Goal: Task Accomplishment & Management: Manage account settings

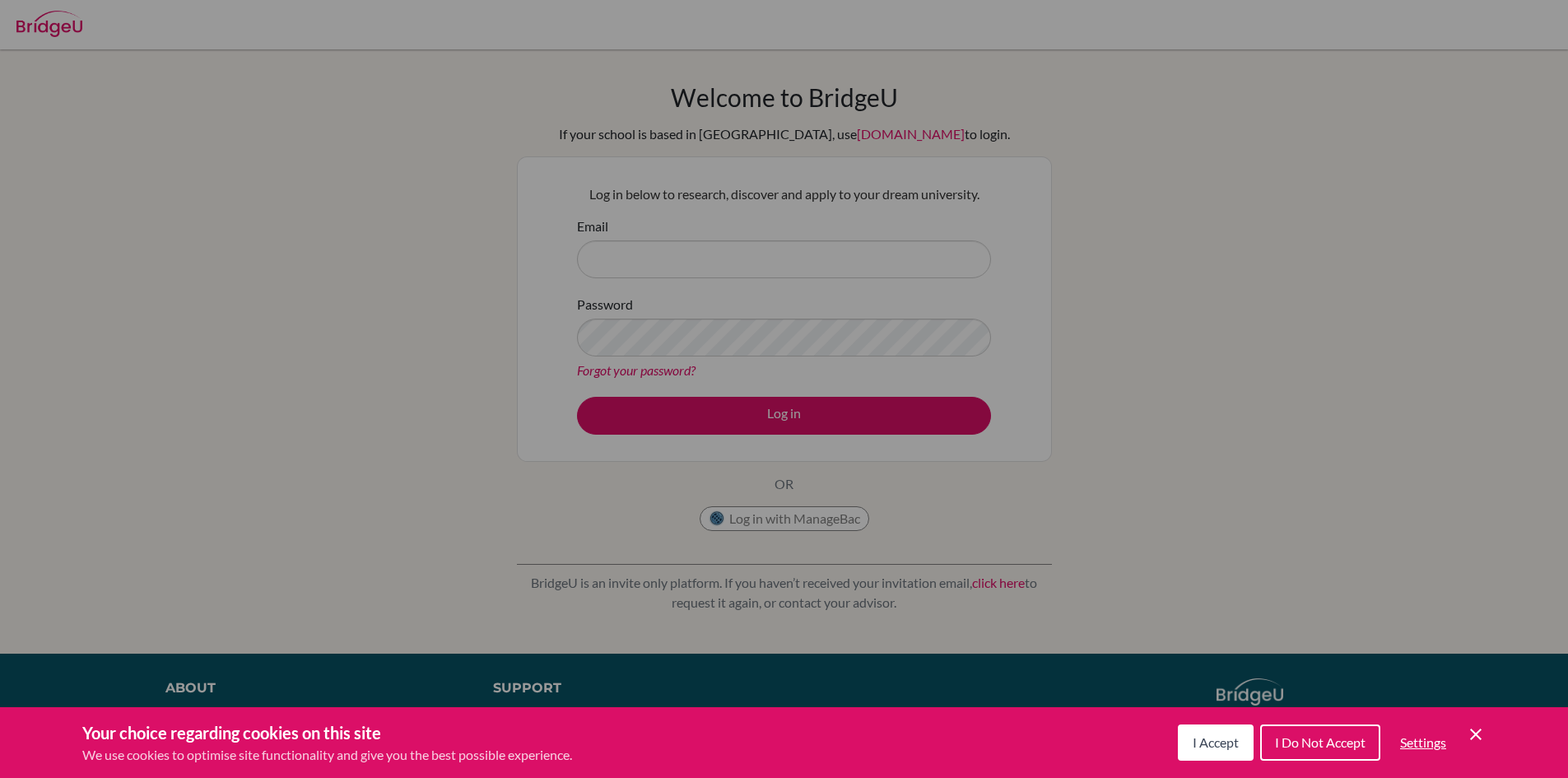
click at [1118, 253] on div "Cookie Preferences" at bounding box center [784, 389] width 1568 height 778
drag, startPoint x: 1320, startPoint y: 740, endPoint x: 779, endPoint y: 548, distance: 574.1
click at [1318, 740] on span "I Do Not Accept" at bounding box center [1320, 742] width 91 height 16
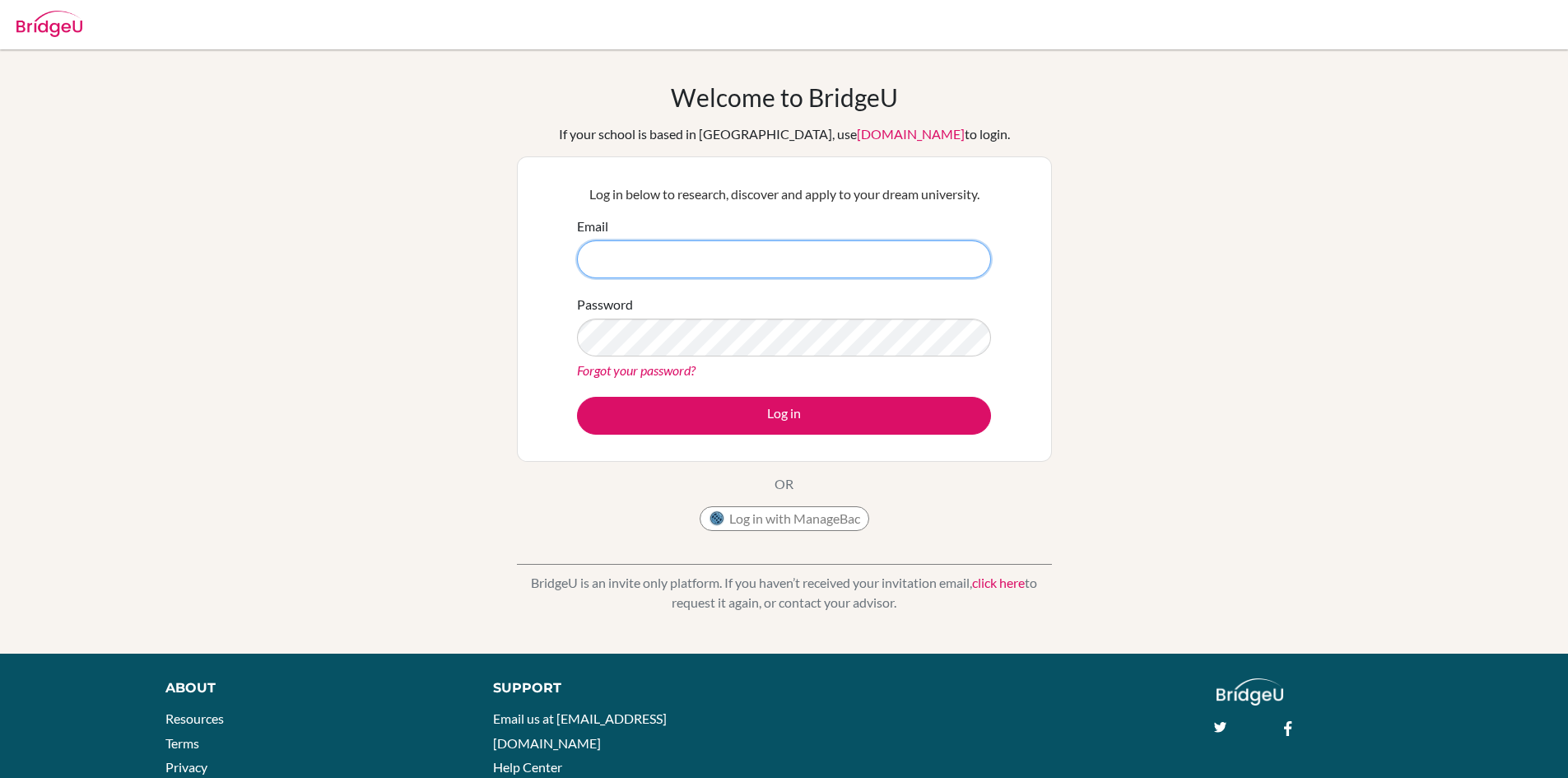
click at [705, 271] on input "Email" at bounding box center [784, 258] width 414 height 38
type input "[EMAIL_ADDRESS][DOMAIN_NAME]"
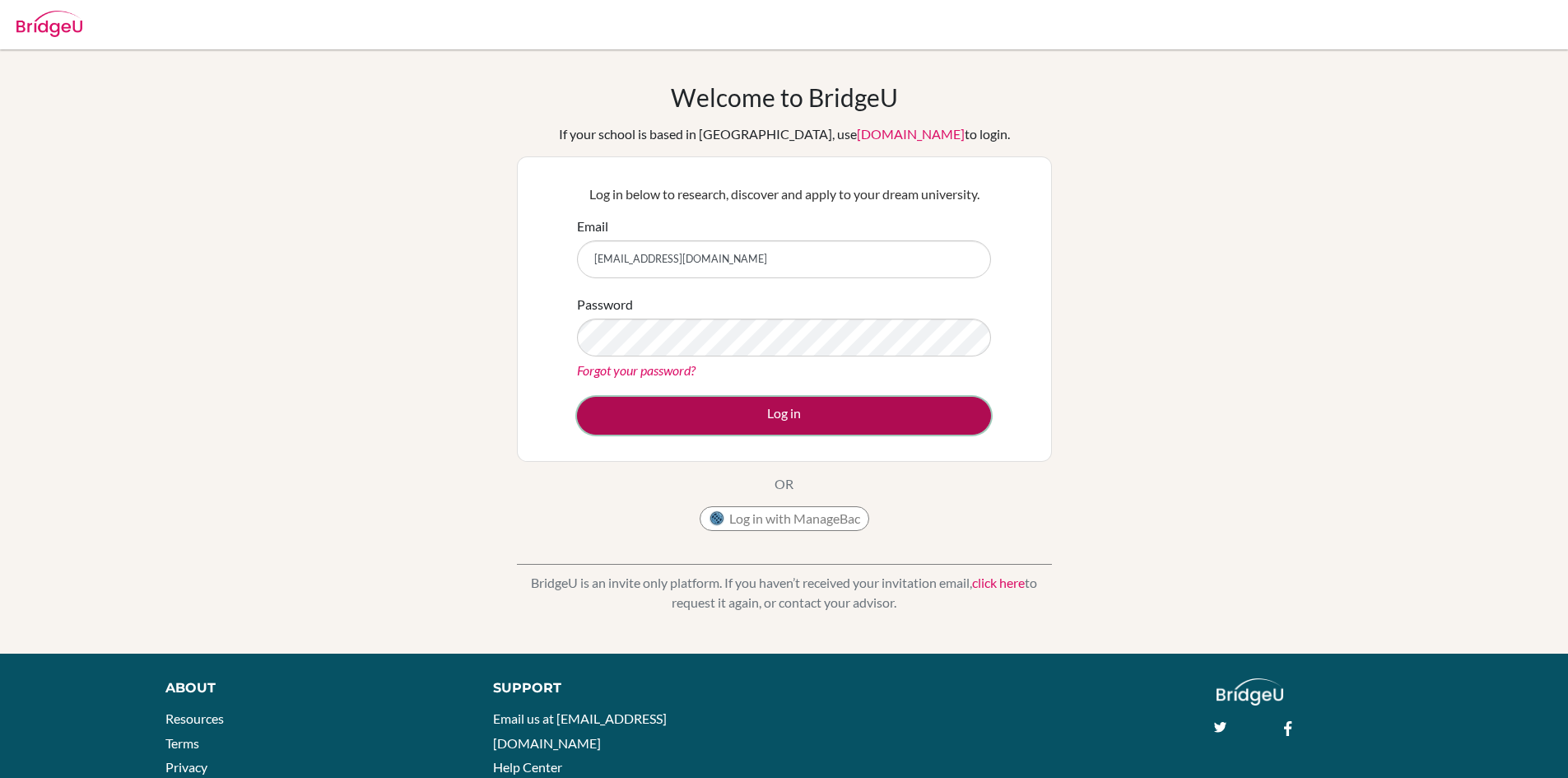
click at [908, 411] on button "Log in" at bounding box center [784, 415] width 414 height 38
click at [727, 420] on button "Log in" at bounding box center [784, 415] width 414 height 38
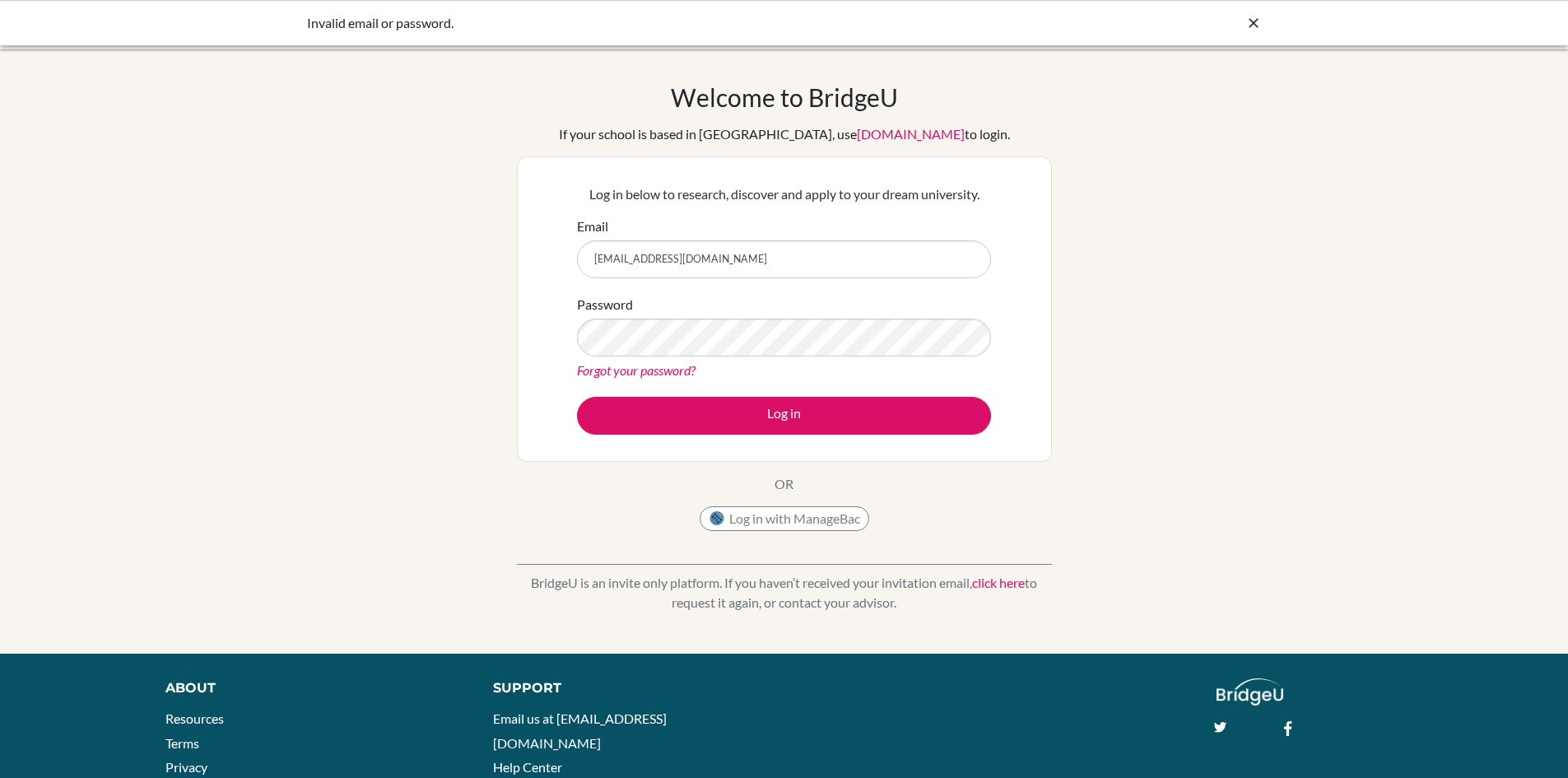
click at [597, 257] on input "[EMAIL_ADDRESS][DOMAIN_NAME]" at bounding box center [784, 258] width 414 height 38
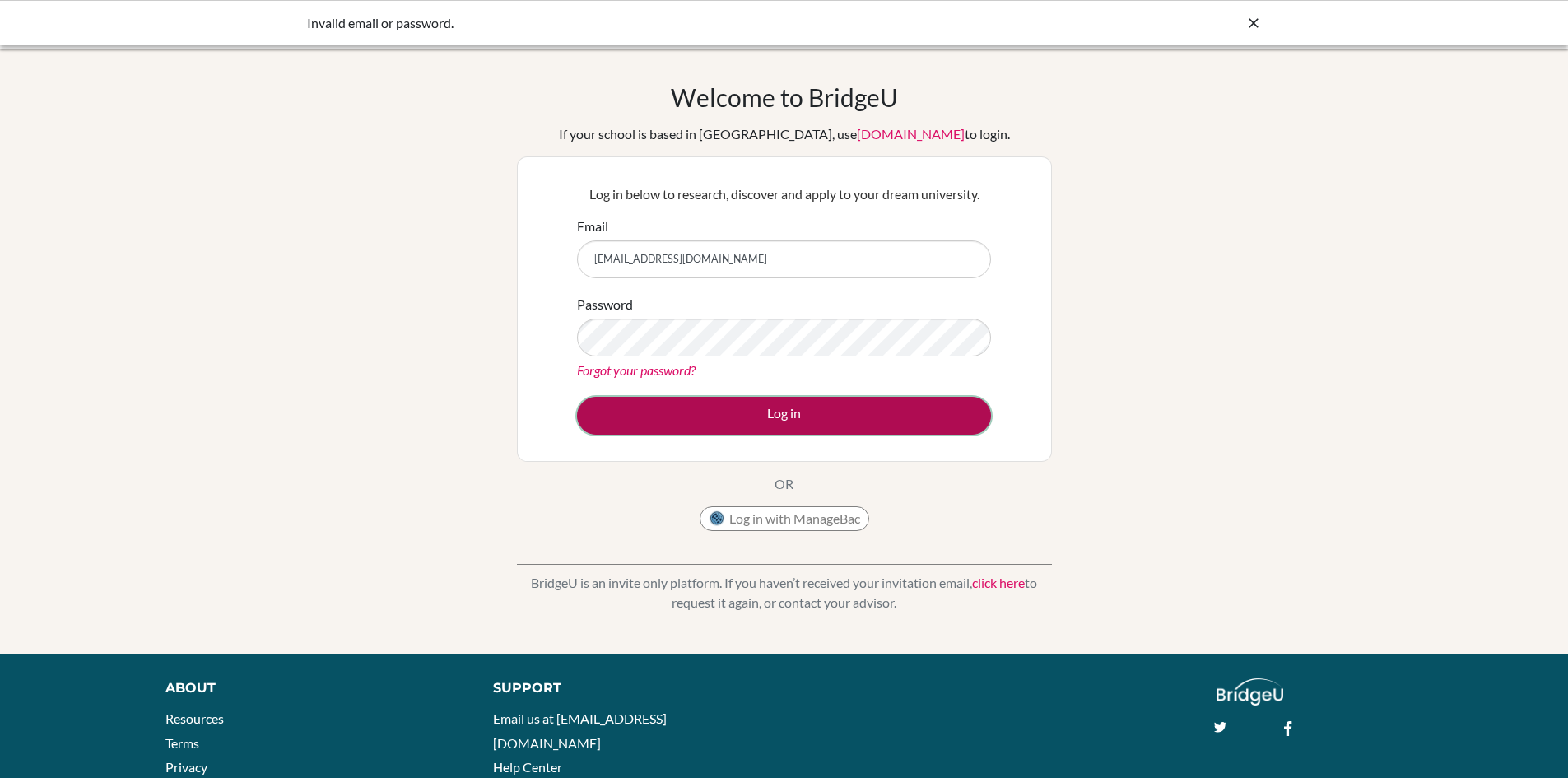
click at [901, 402] on button "Log in" at bounding box center [784, 415] width 414 height 38
click at [822, 424] on button "Log in" at bounding box center [784, 415] width 414 height 38
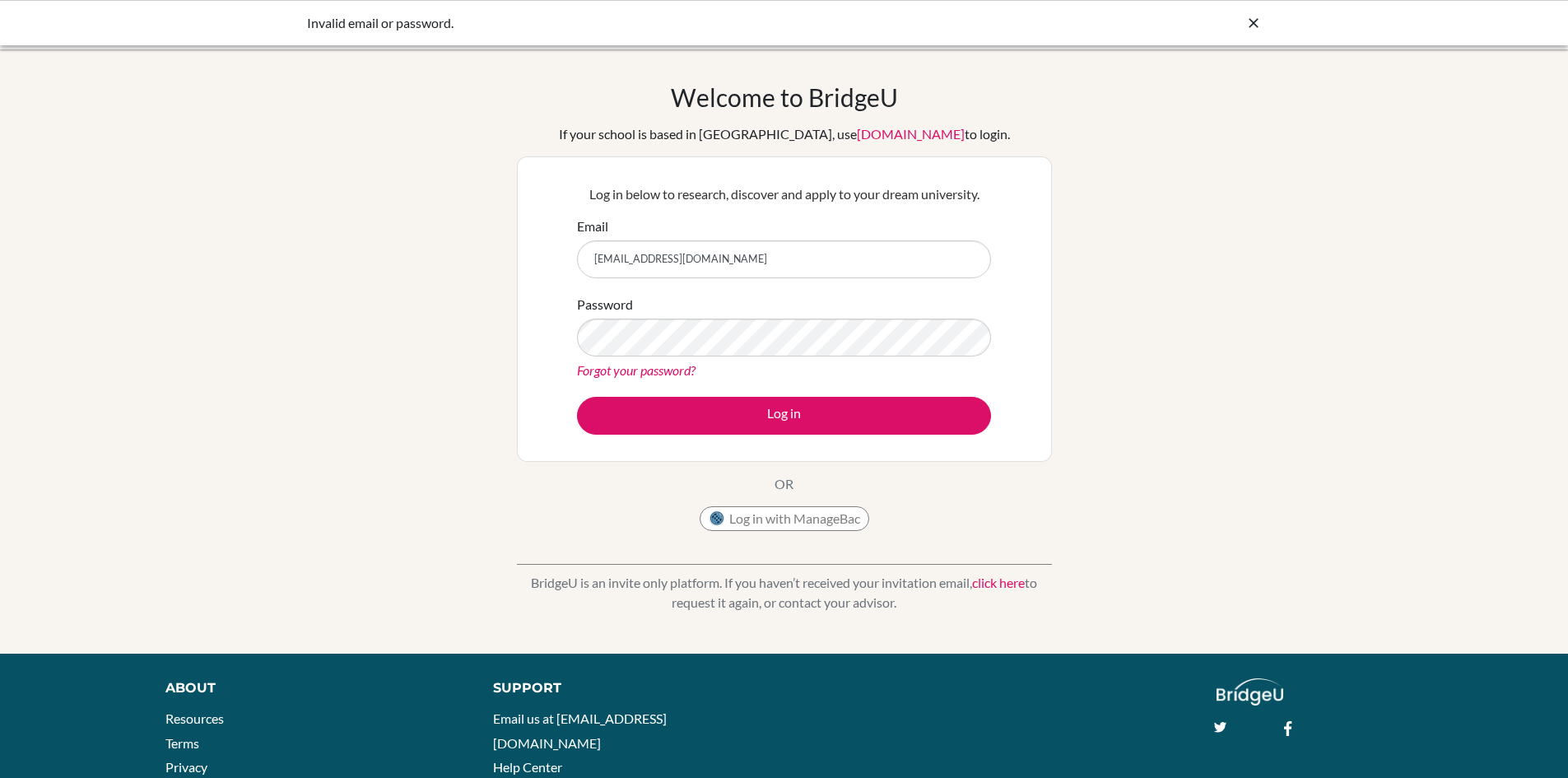
type input "[EMAIL_ADDRESS][DOMAIN_NAME]"
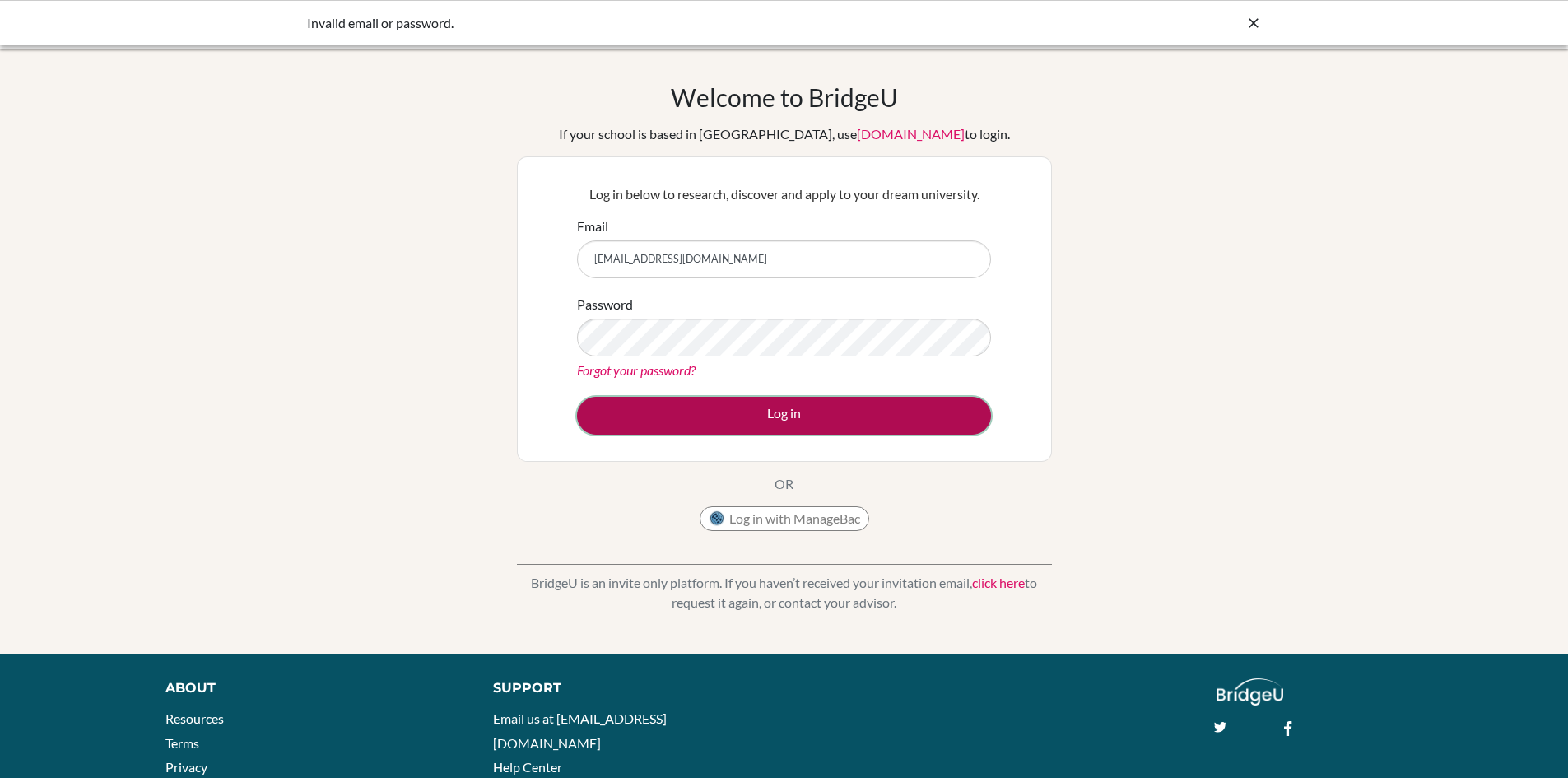
click at [730, 398] on button "Log in" at bounding box center [784, 415] width 414 height 38
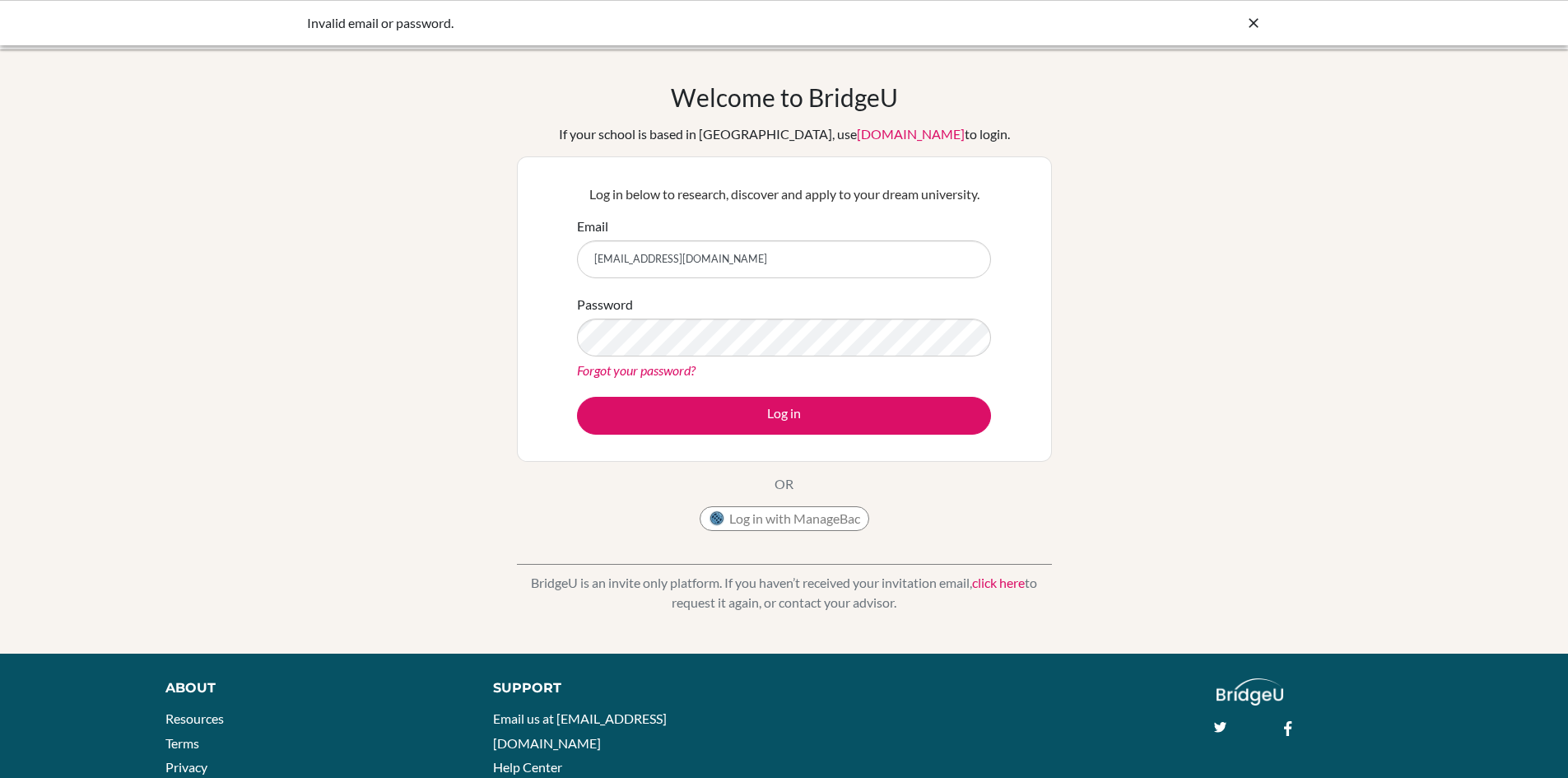
type input "[EMAIL_ADDRESS][DOMAIN_NAME]"
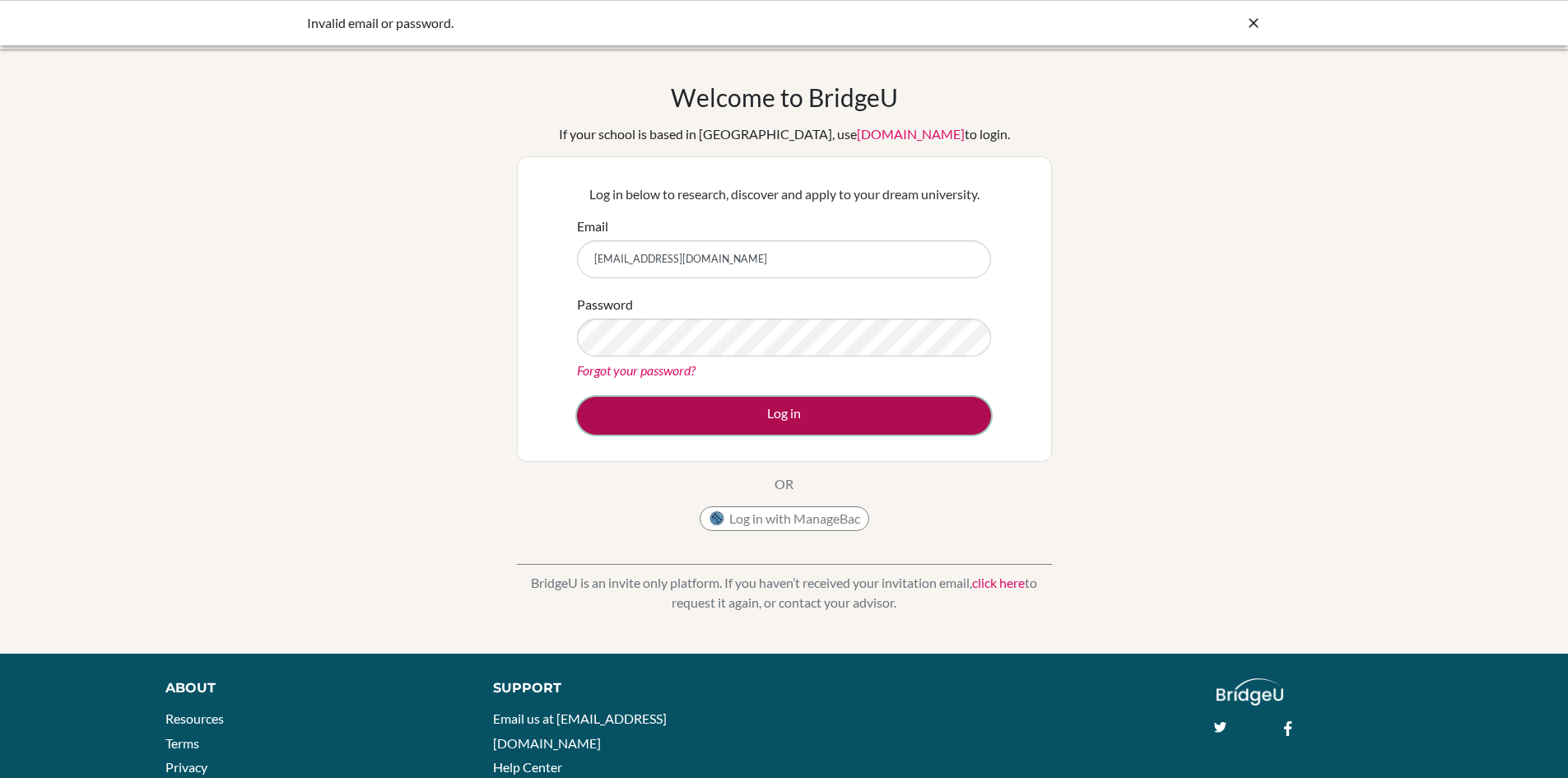
click at [750, 417] on button "Log in" at bounding box center [784, 415] width 414 height 38
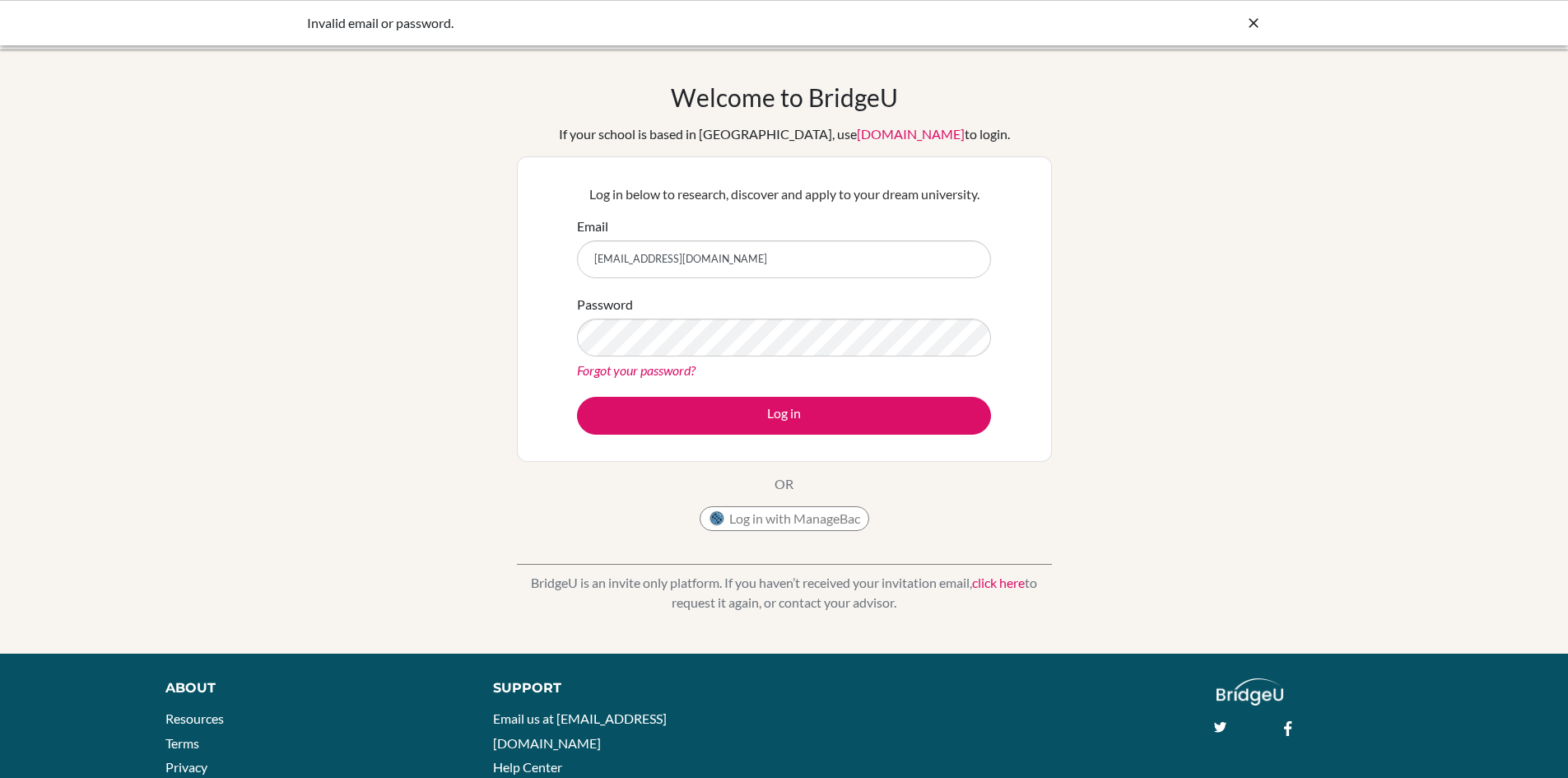
click at [684, 373] on link "Forgot your password?" at bounding box center [636, 370] width 119 height 16
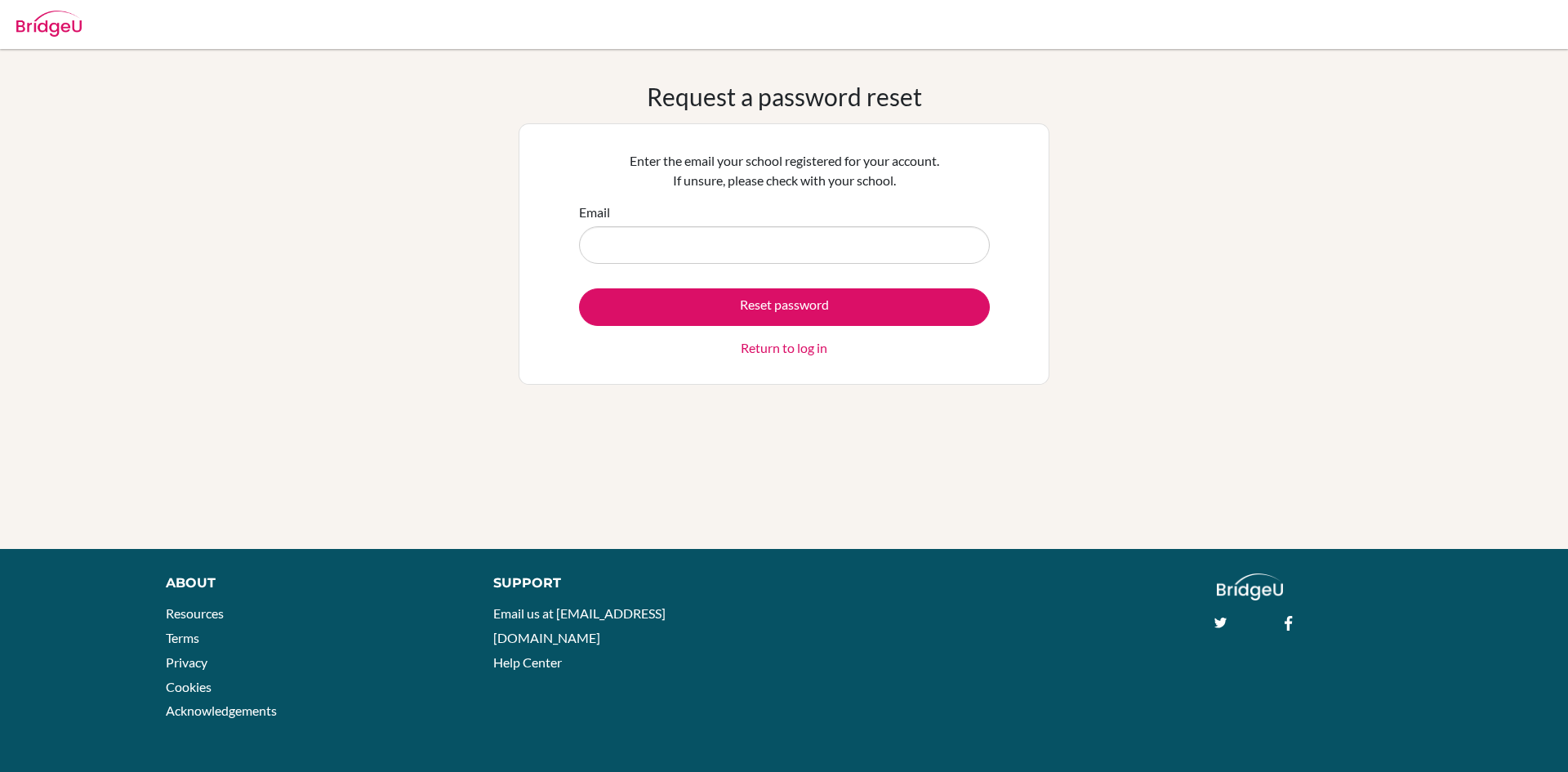
click at [772, 348] on link "Return to log in" at bounding box center [784, 347] width 86 height 19
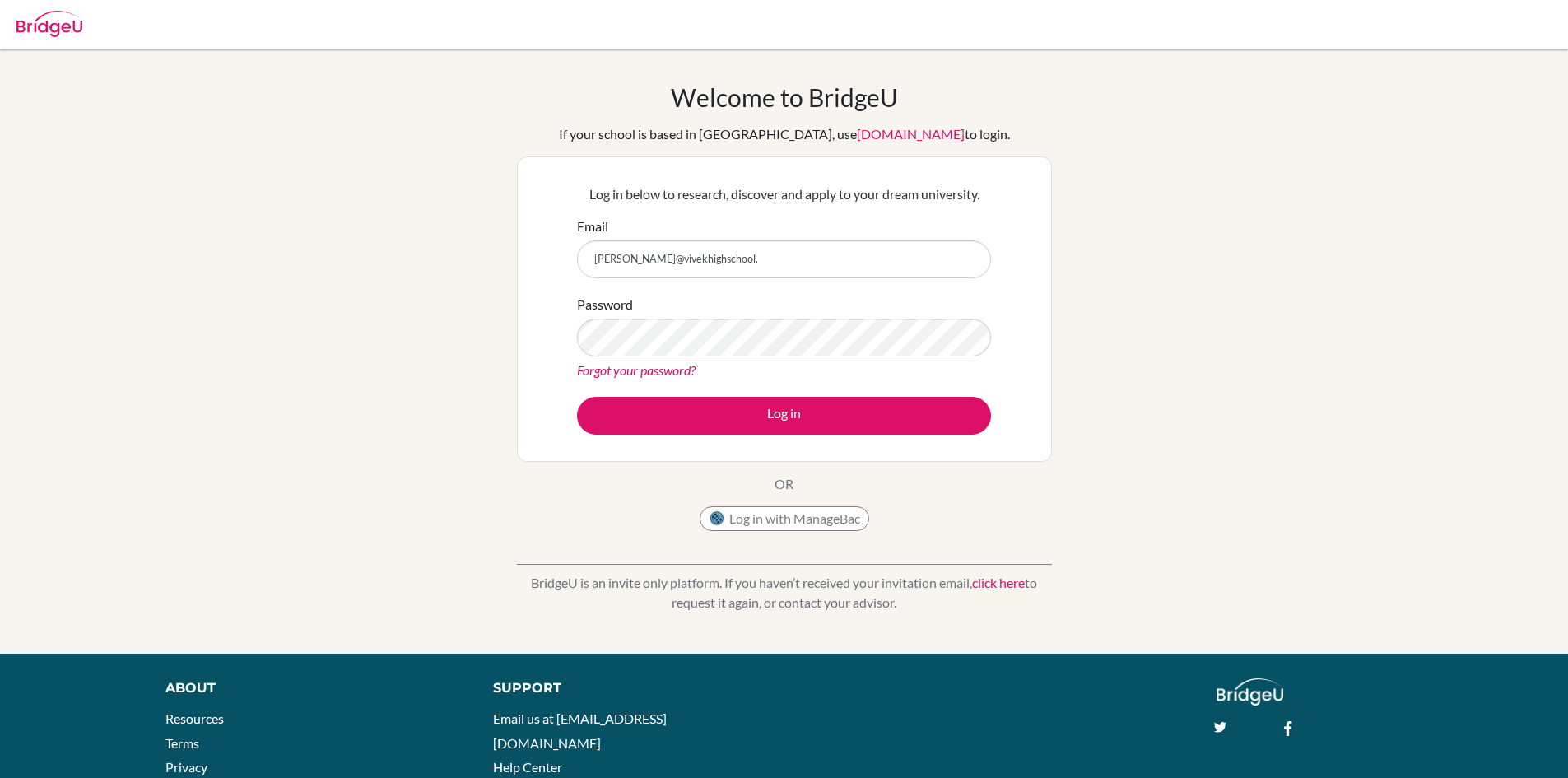
click at [625, 259] on input "nirbhav@vivekhighschool." at bounding box center [784, 258] width 414 height 38
click at [628, 258] on input "nirbhav@vivekhighschool." at bounding box center [784, 258] width 414 height 38
click at [784, 258] on input "nirbhav7089@vivekhighschool." at bounding box center [784, 258] width 414 height 38
type input "[EMAIL_ADDRESS][DOMAIN_NAME]"
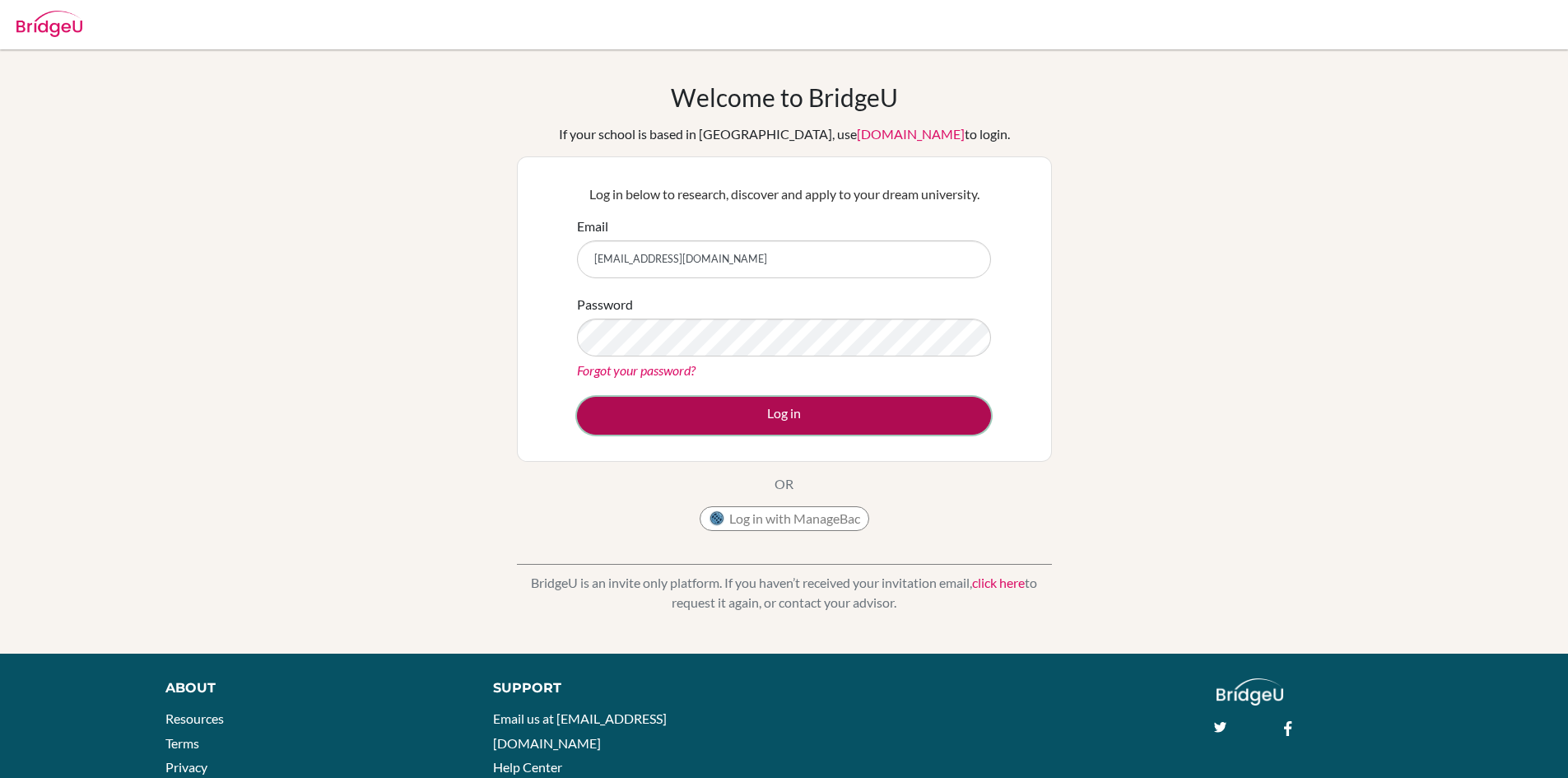
click at [741, 432] on button "Log in" at bounding box center [784, 415] width 414 height 38
click at [807, 404] on button "Log in" at bounding box center [784, 415] width 414 height 38
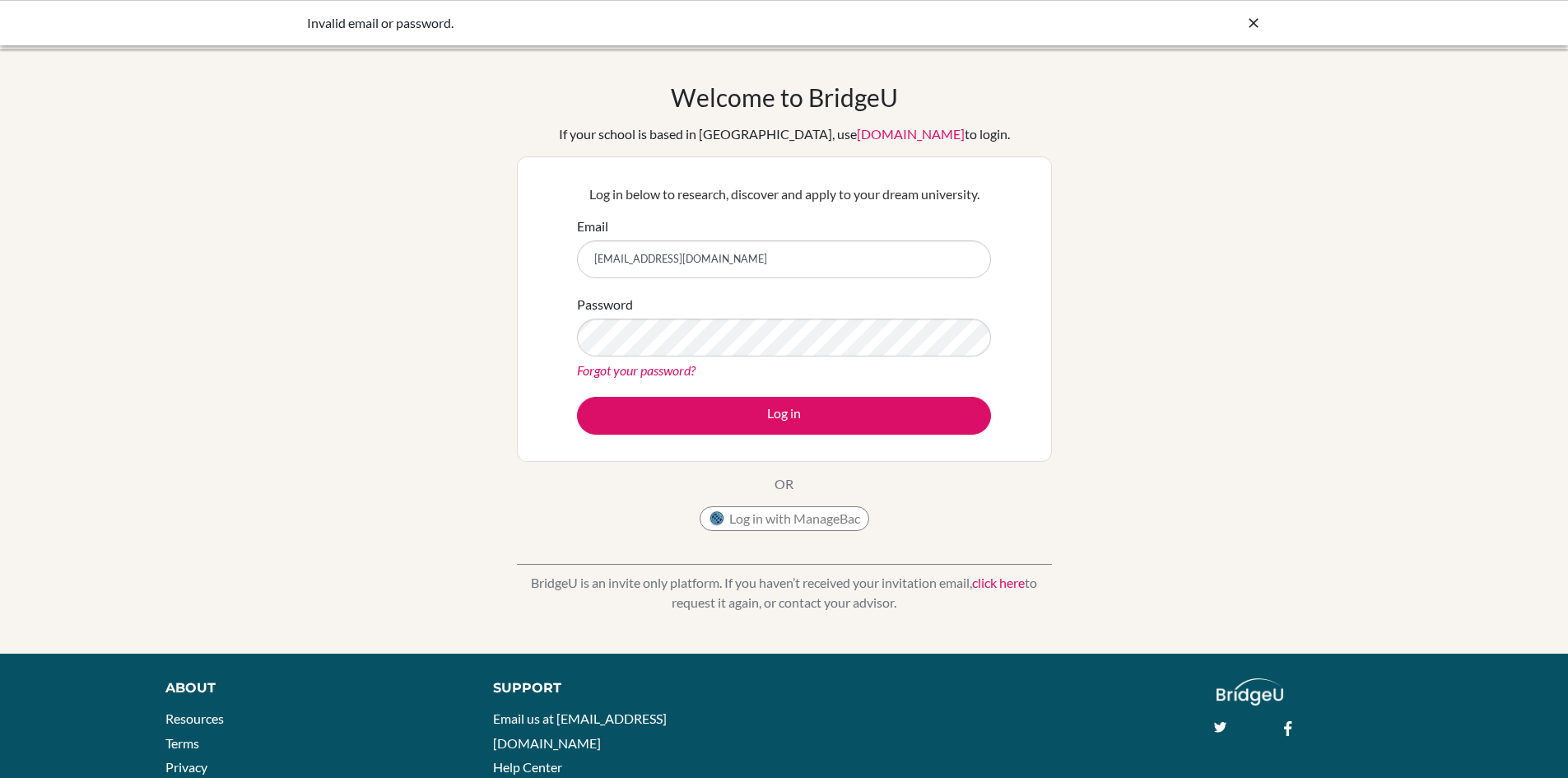
type input "[EMAIL_ADDRESS][DOMAIN_NAME]"
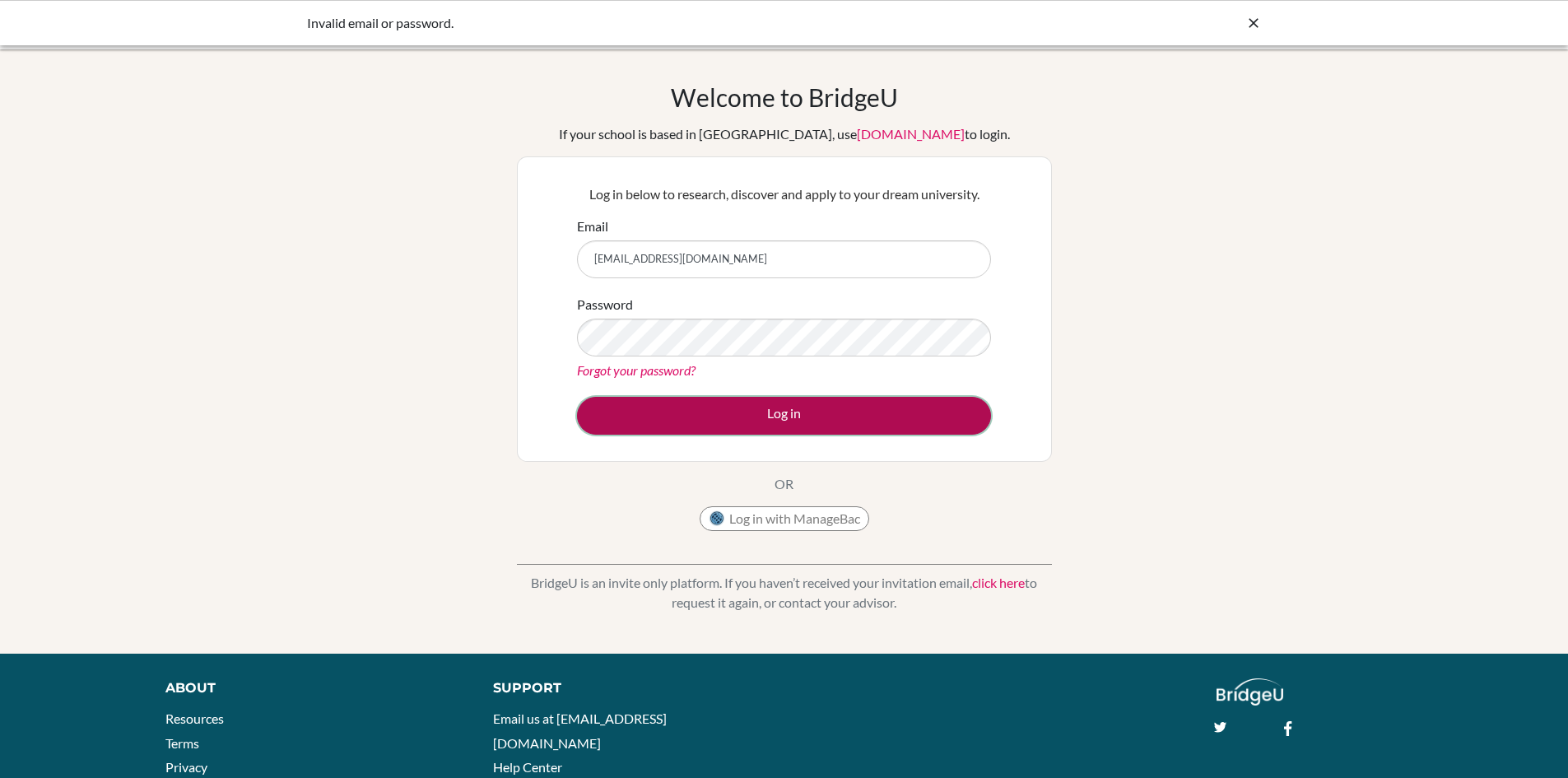
click at [802, 424] on button "Log in" at bounding box center [784, 415] width 414 height 38
click at [809, 422] on button "Log in" at bounding box center [784, 415] width 414 height 38
type input "[EMAIL_ADDRESS][DOMAIN_NAME]"
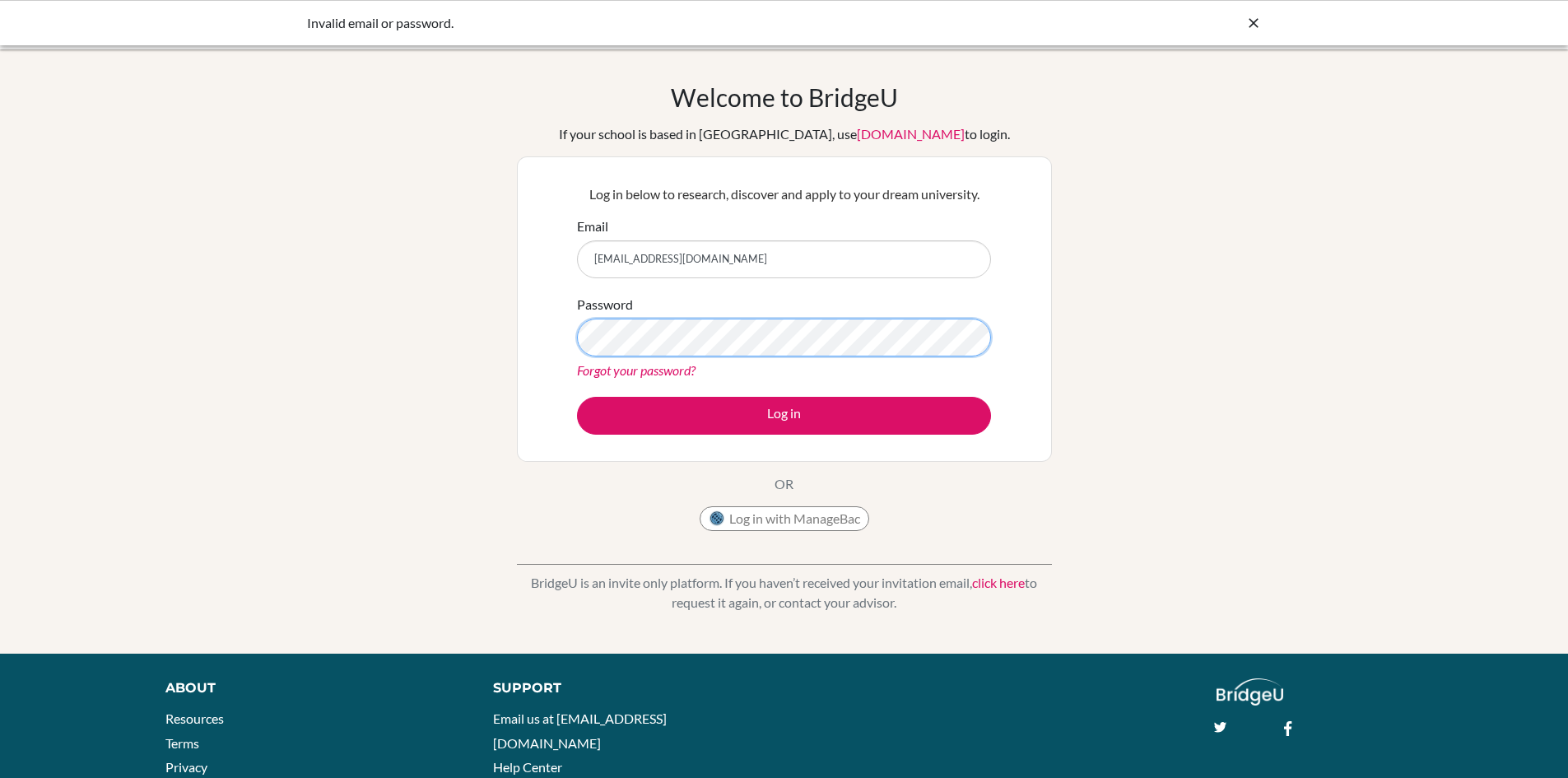
click at [577, 396] on button "Log in" at bounding box center [784, 415] width 414 height 38
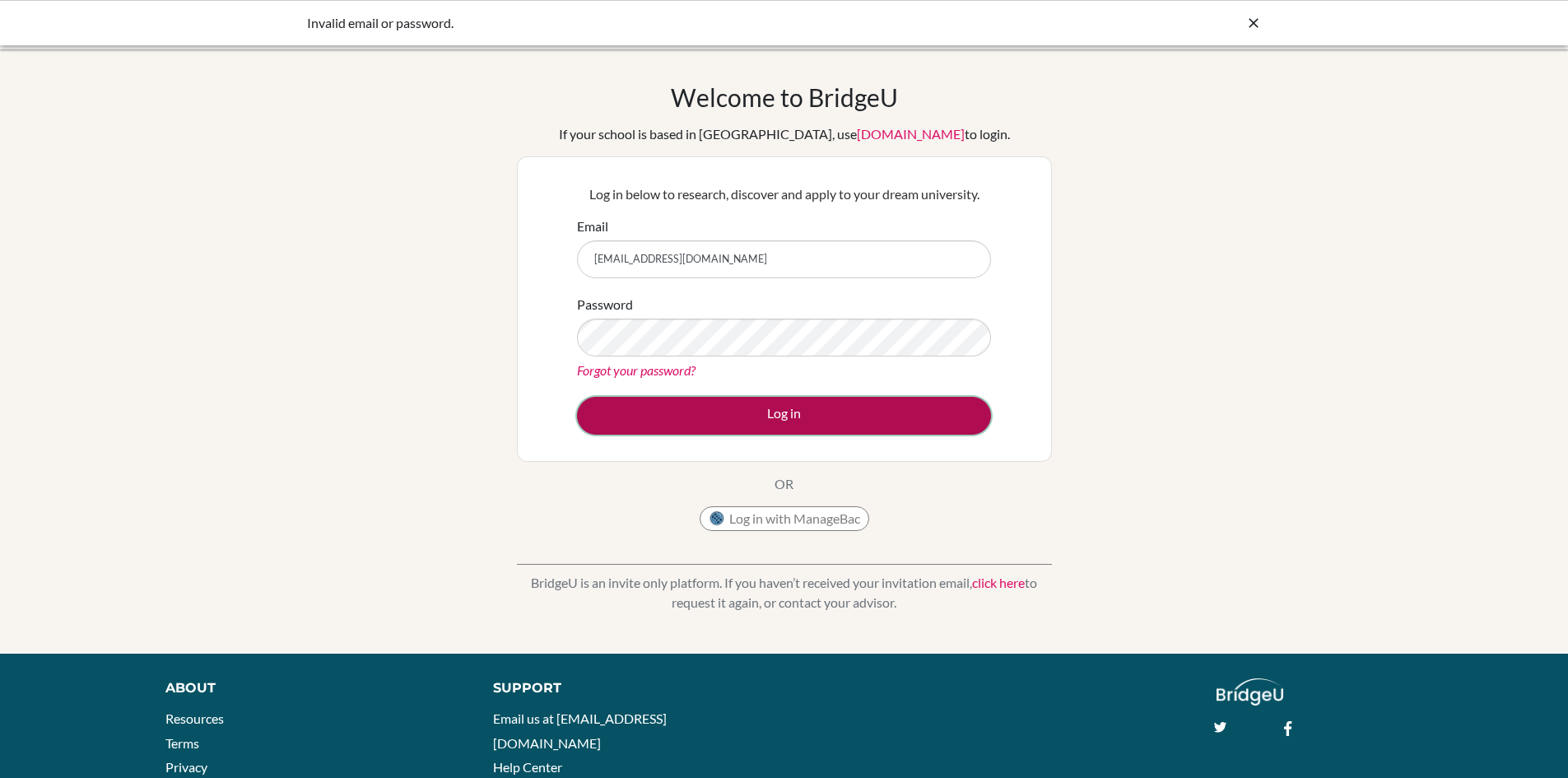
click at [743, 418] on button "Log in" at bounding box center [784, 415] width 414 height 38
click at [797, 425] on button "Log in" at bounding box center [784, 415] width 414 height 38
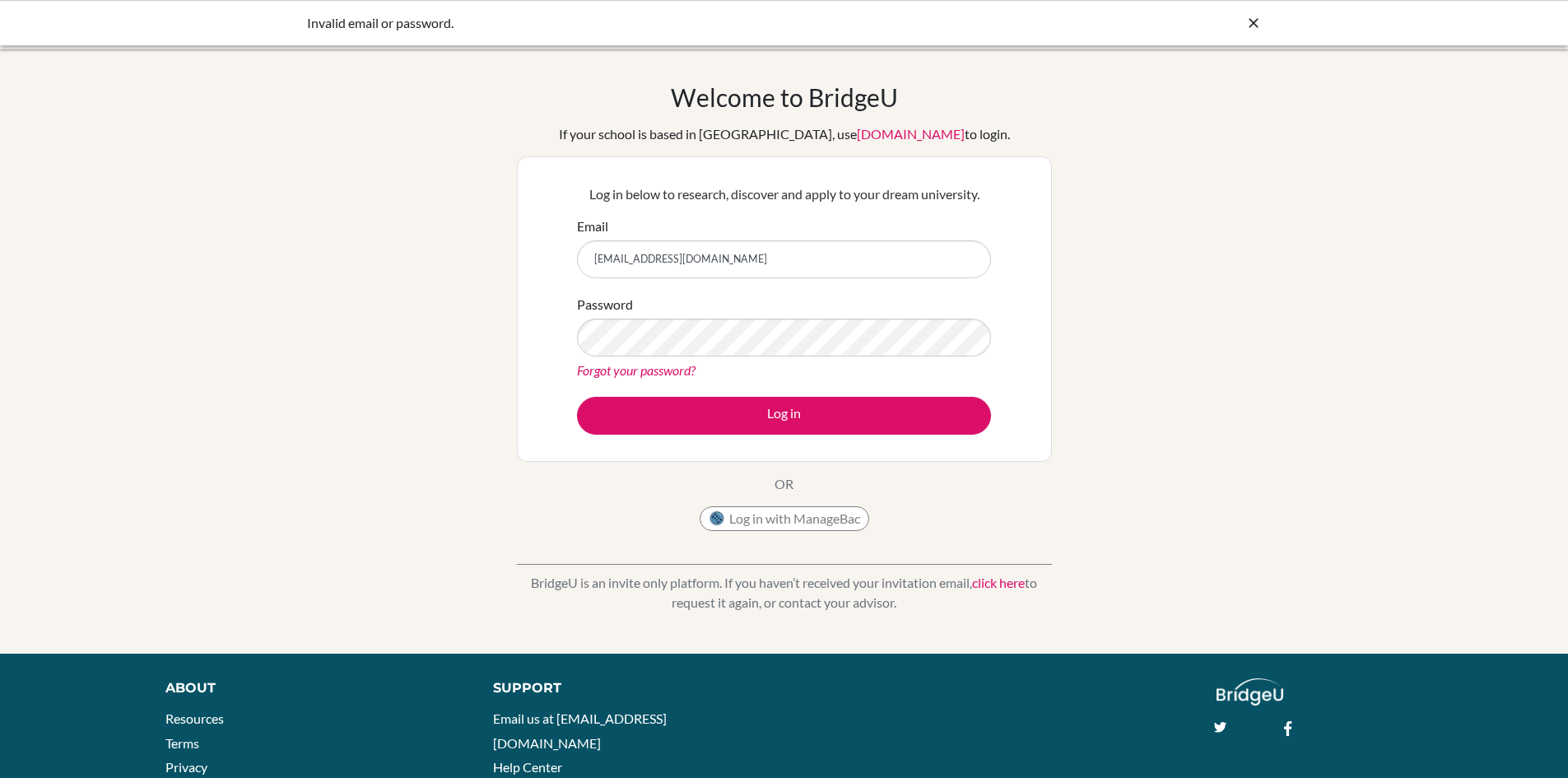
click at [643, 370] on link "Forgot your password?" at bounding box center [636, 370] width 119 height 16
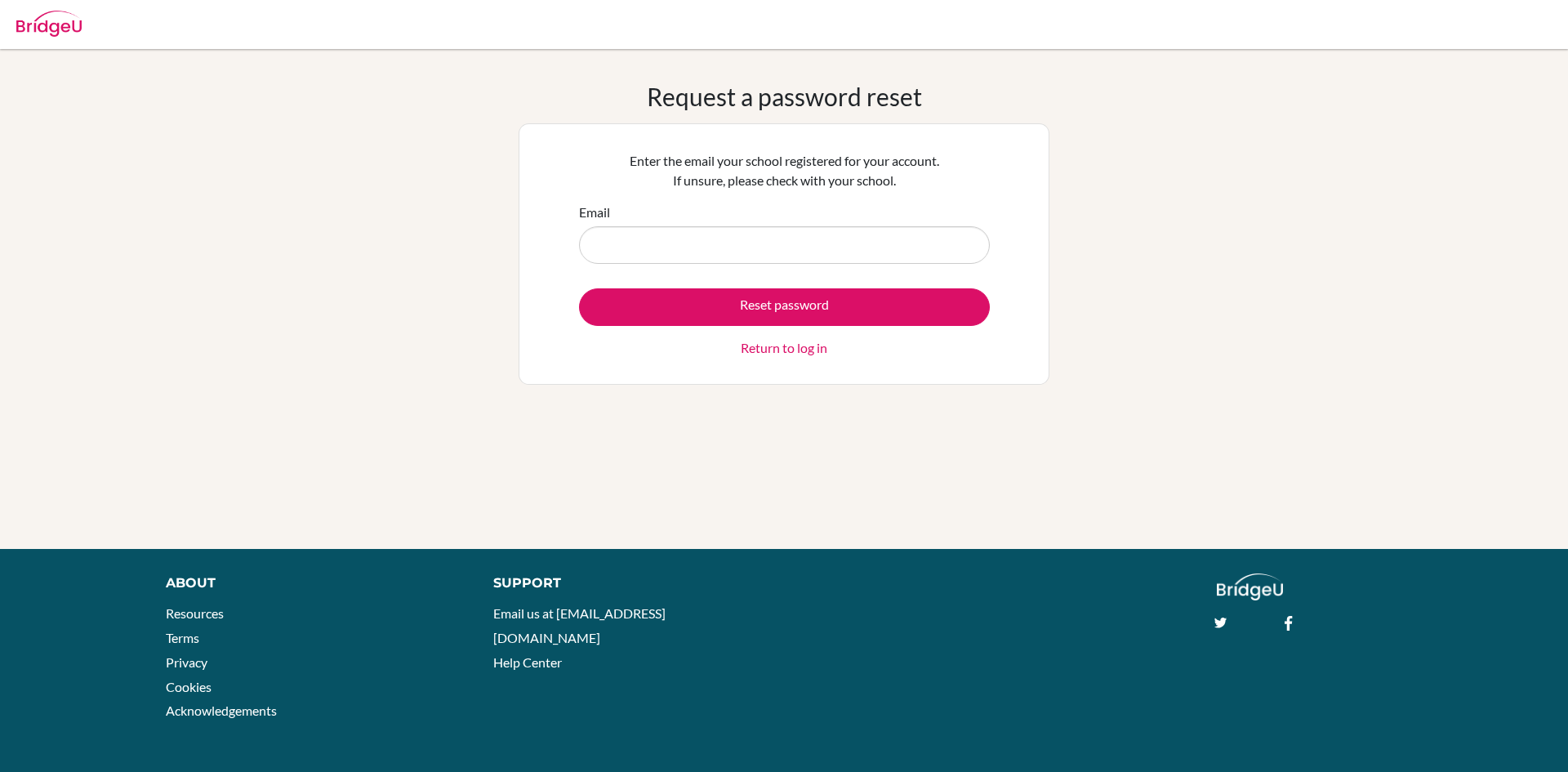
click at [788, 248] on input "Email" at bounding box center [784, 244] width 411 height 38
type input "nirbhav7089@vivekhighschool.onmicrosoft.com"
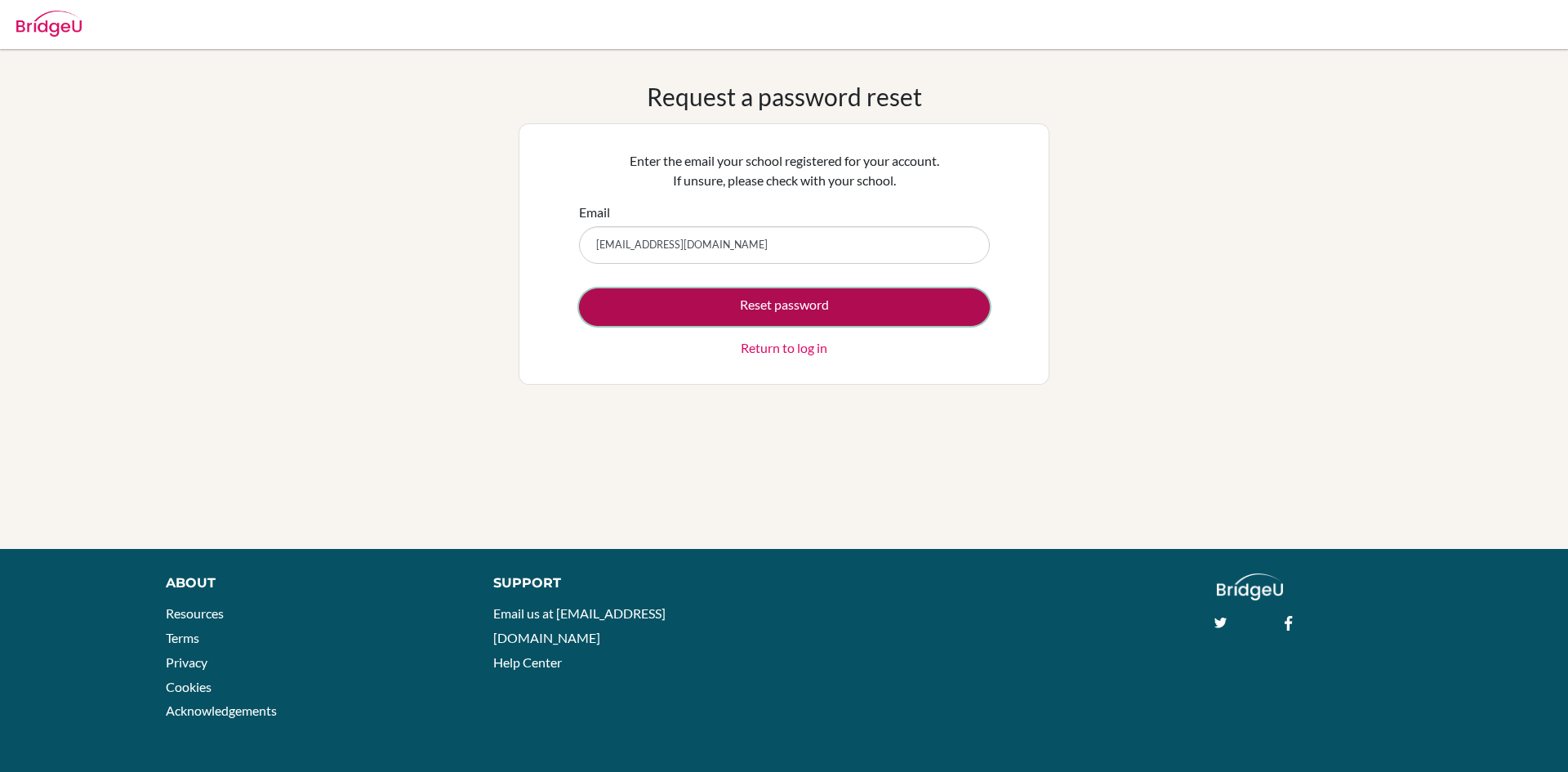
click at [742, 304] on button "Reset password" at bounding box center [784, 307] width 411 height 38
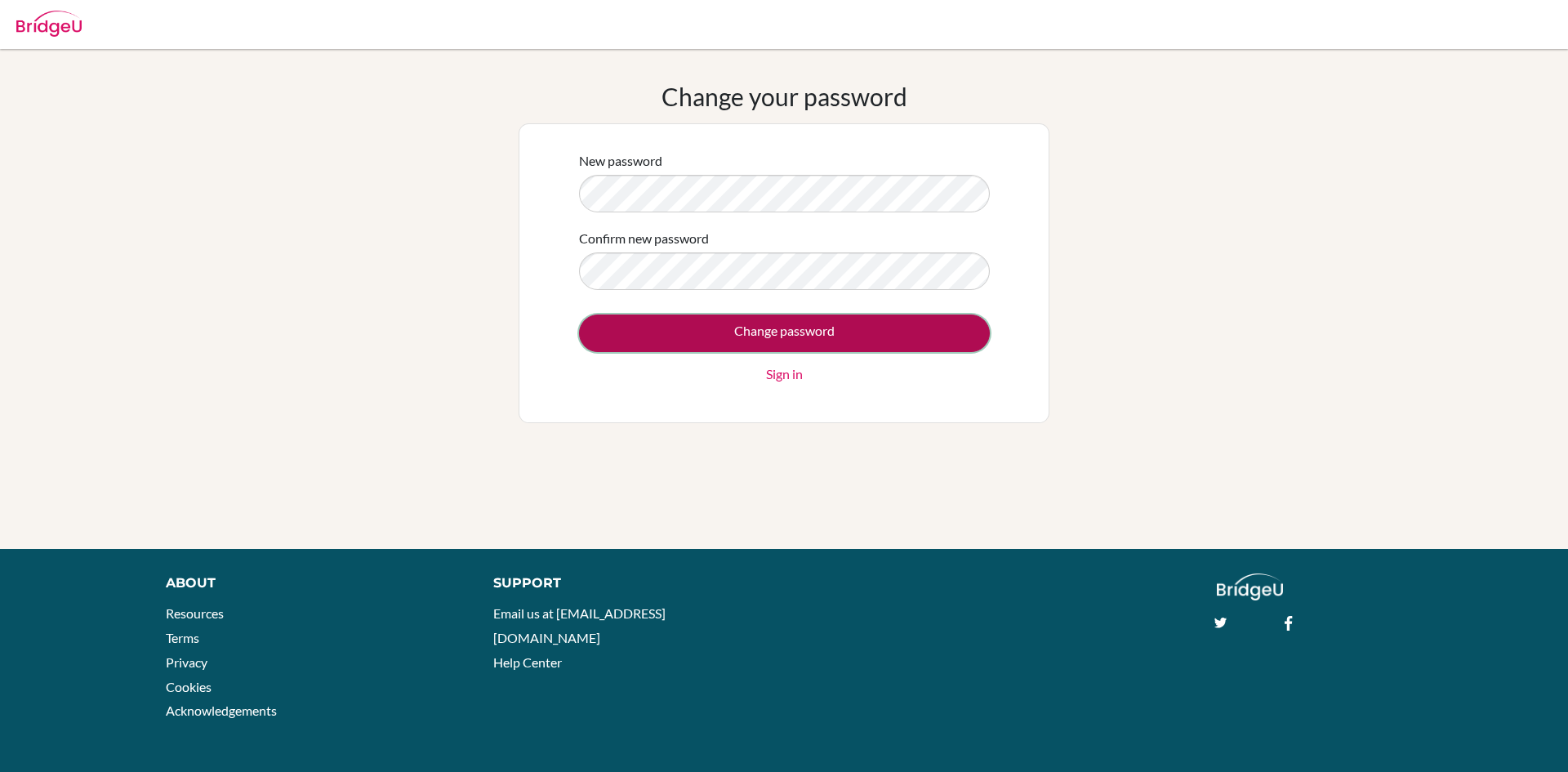
click at [764, 333] on input "Change password" at bounding box center [784, 333] width 411 height 38
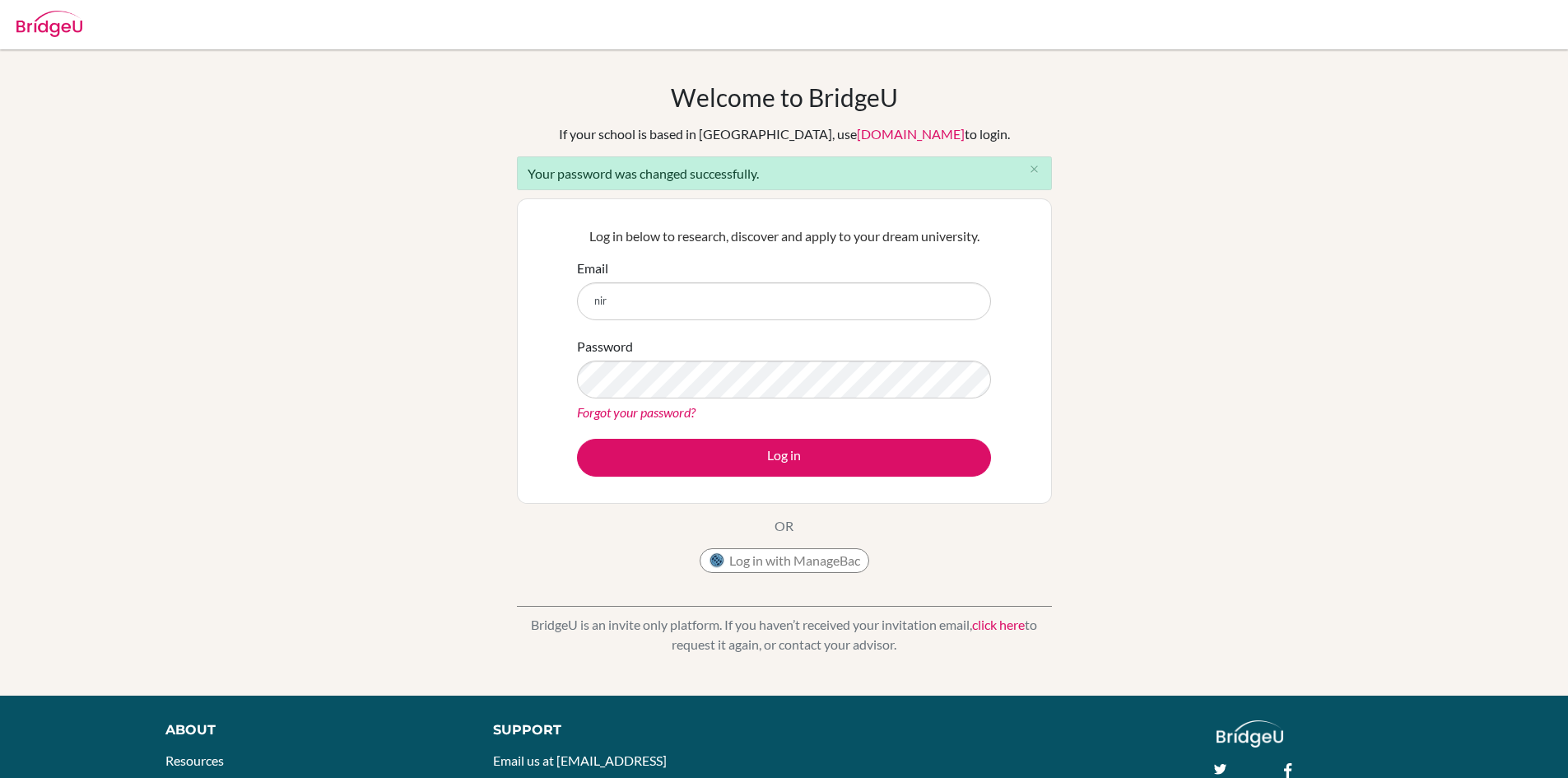
type input "[EMAIL_ADDRESS][DOMAIN_NAME]"
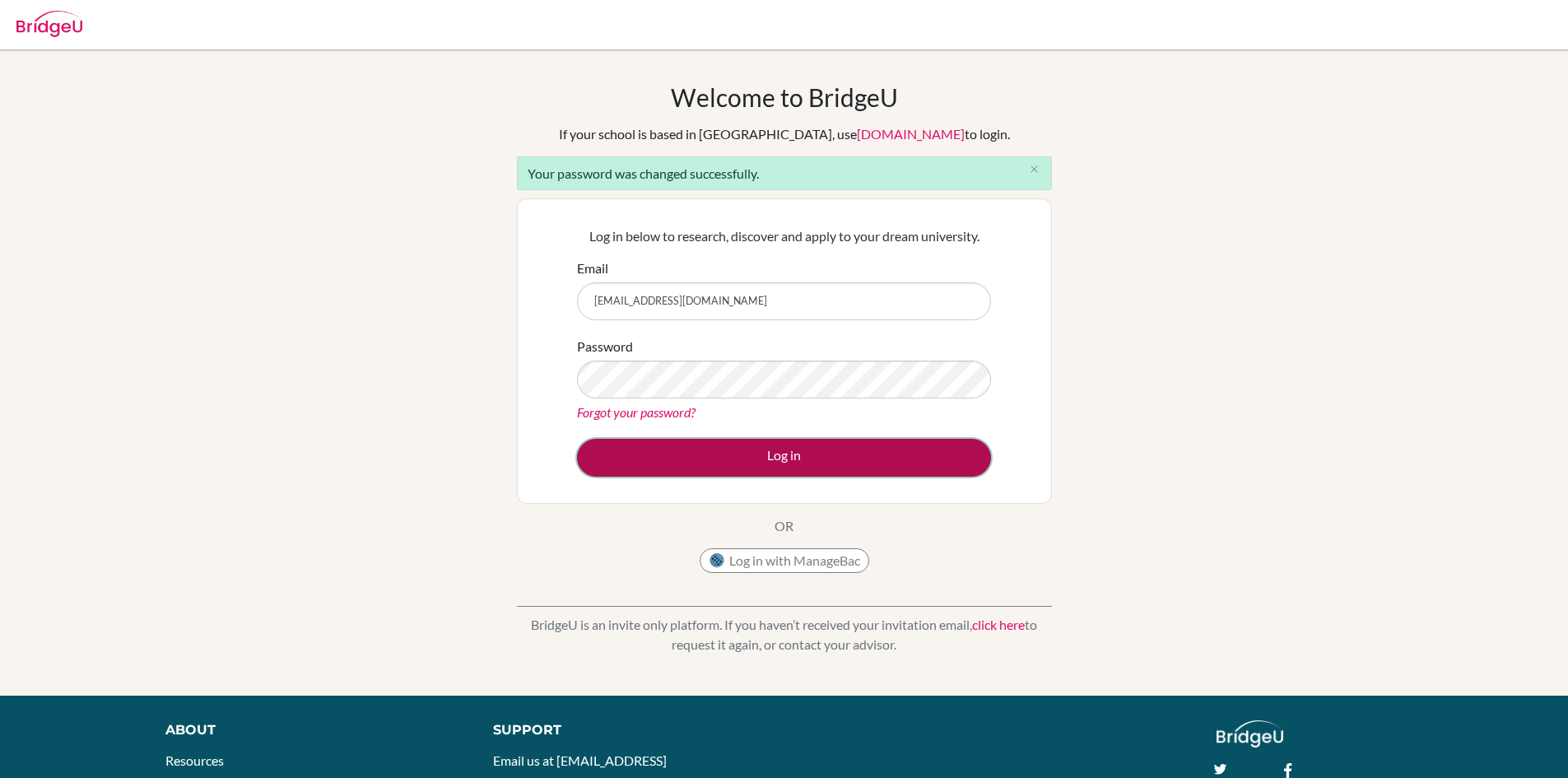
click at [748, 458] on button "Log in" at bounding box center [784, 458] width 414 height 38
